Goal: Ask a question

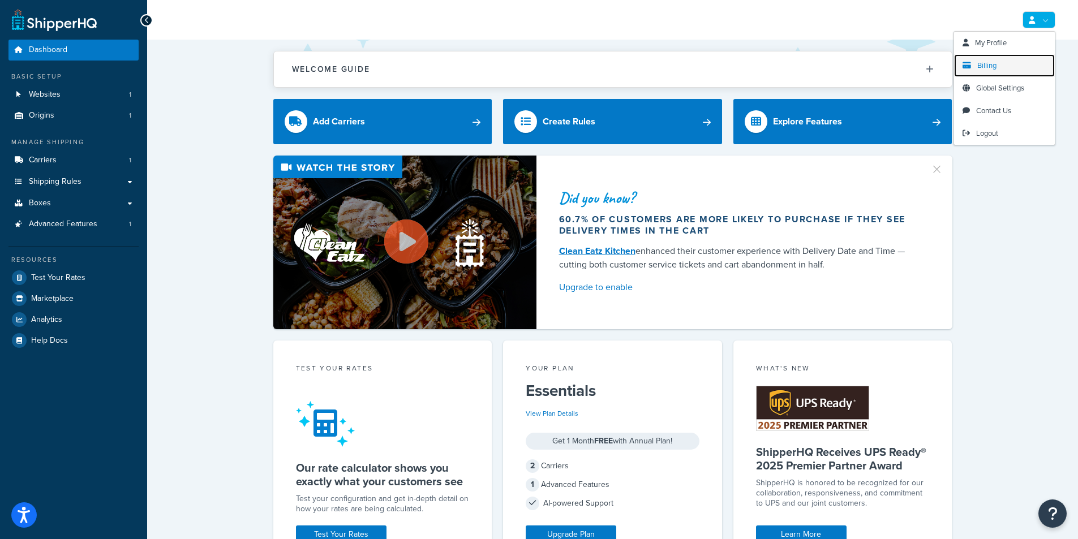
click at [986, 65] on span "Billing" at bounding box center [986, 65] width 19 height 11
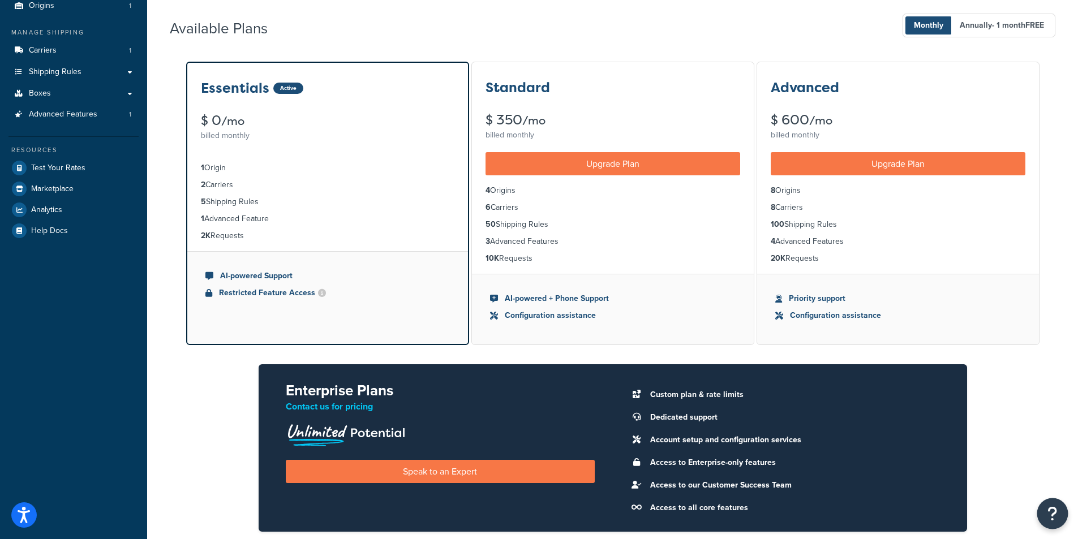
click at [1054, 516] on icon "Open Resource Center" at bounding box center [1053, 514] width 11 height 16
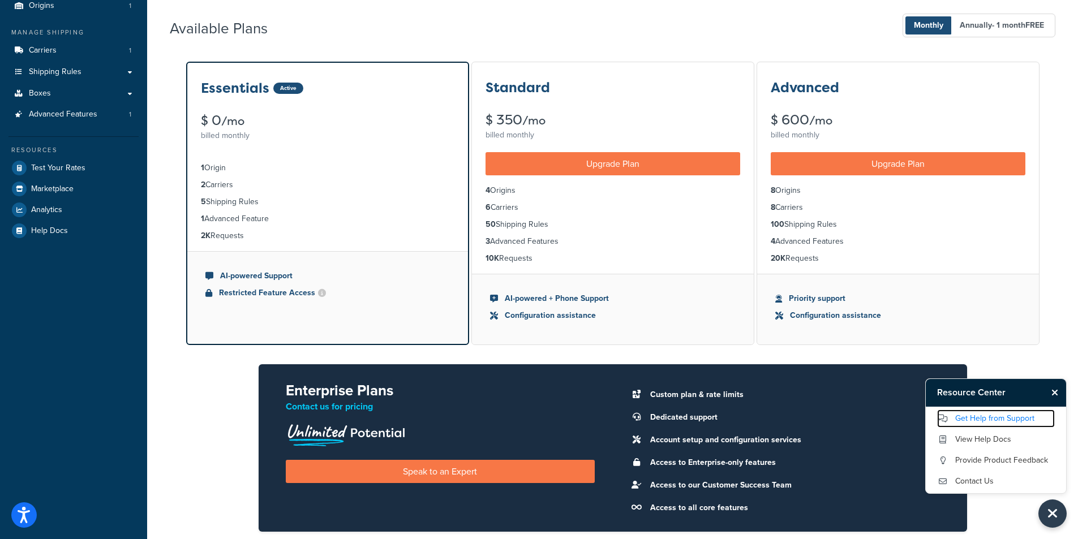
click at [1004, 422] on link "Get Help from Support" at bounding box center [996, 419] width 118 height 18
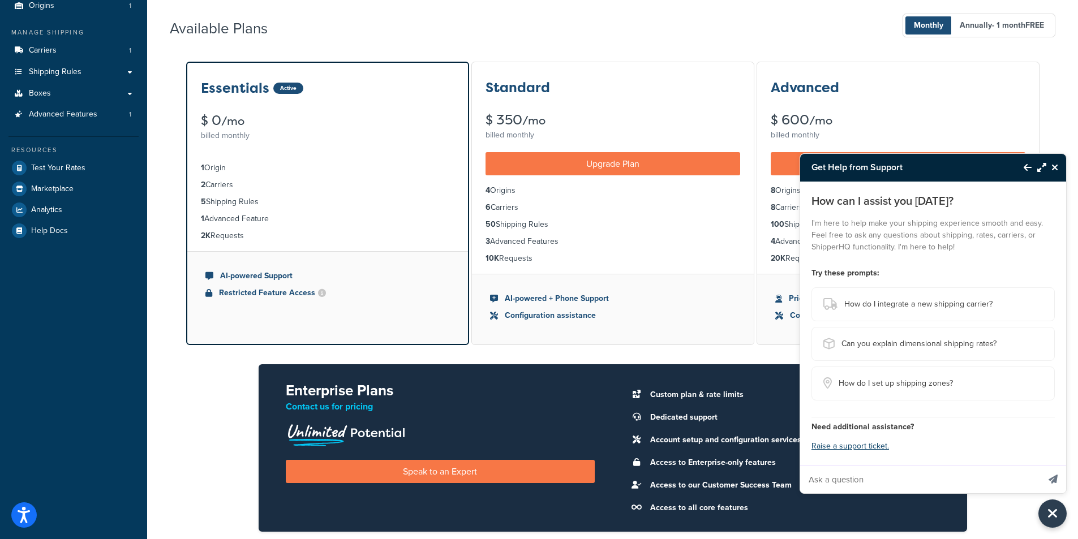
click at [870, 473] on input "Ask a question" at bounding box center [919, 479] width 239 height 27
type input "How do I cancel a trial before we get billed?"
click at [1040, 466] on button "Send message" at bounding box center [1053, 480] width 26 height 28
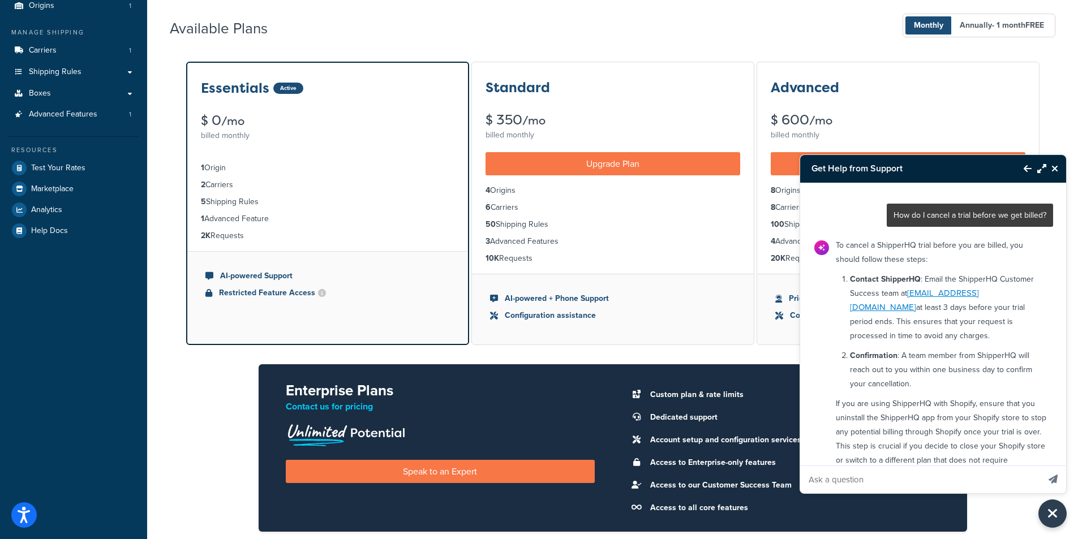
drag, startPoint x: 1043, startPoint y: 291, endPoint x: 910, endPoint y: 297, distance: 133.1
click at [910, 297] on div "To cancel a ShipperHQ trial before you are billed, you should follow these step…" at bounding box center [941, 370] width 224 height 273
copy link "customersuccess@shipperhq.com"
